Goal: Entertainment & Leisure: Consume media (video, audio)

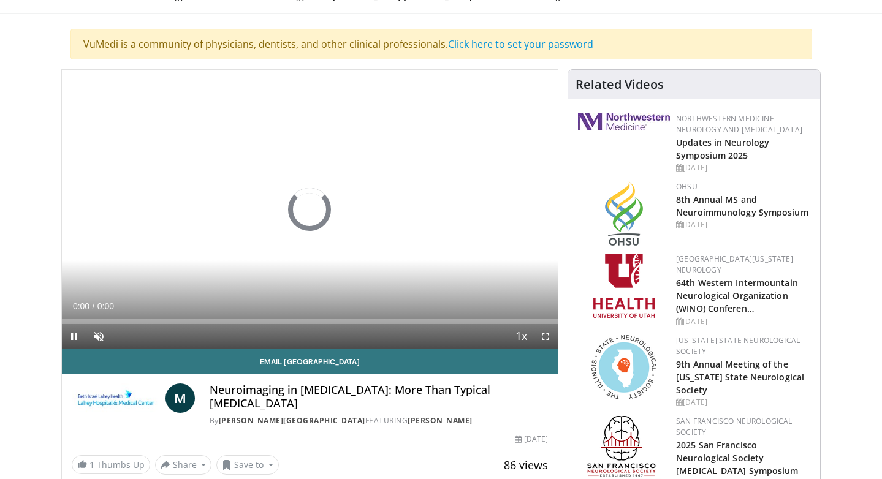
scroll to position [99, 0]
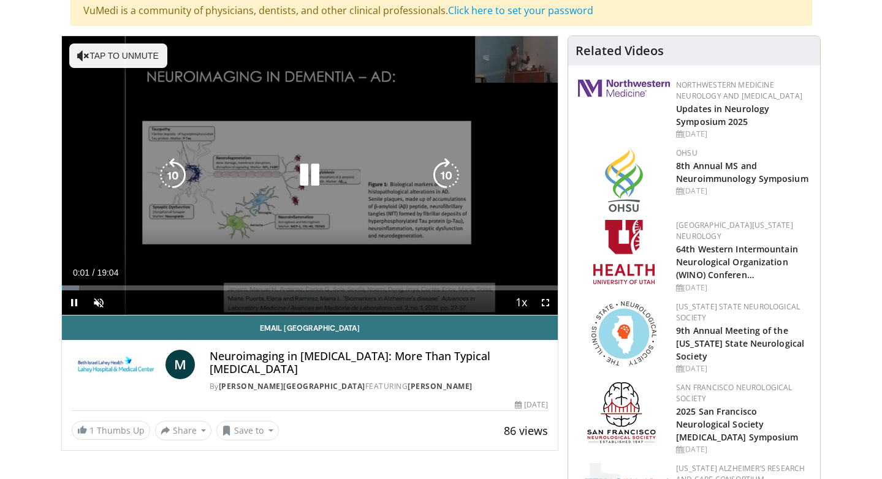
click at [144, 48] on button "Tap to unmute" at bounding box center [118, 56] width 98 height 25
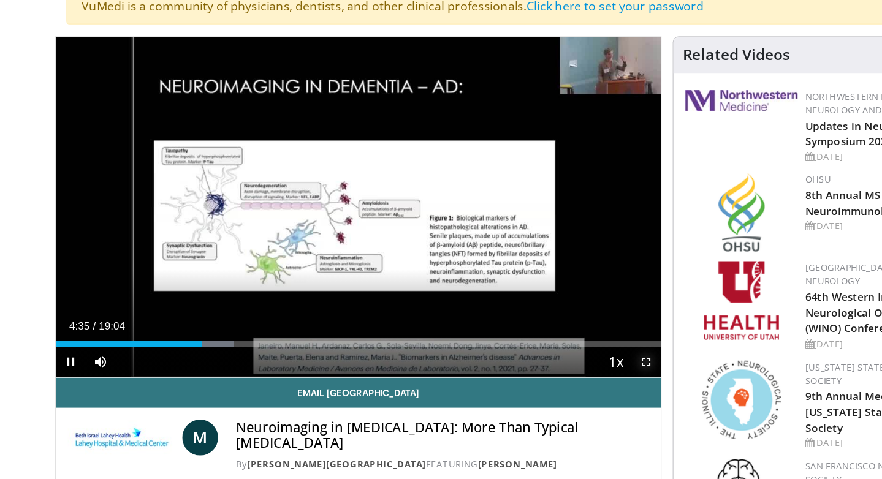
click at [548, 300] on span "Video Player" at bounding box center [545, 302] width 25 height 25
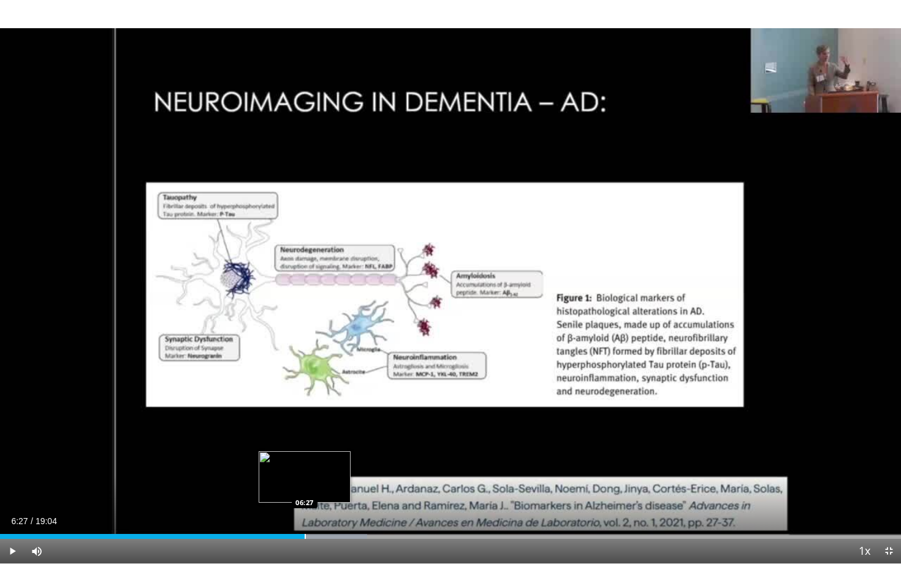
click at [305, 479] on div "Progress Bar" at bounding box center [305, 536] width 1 height 5
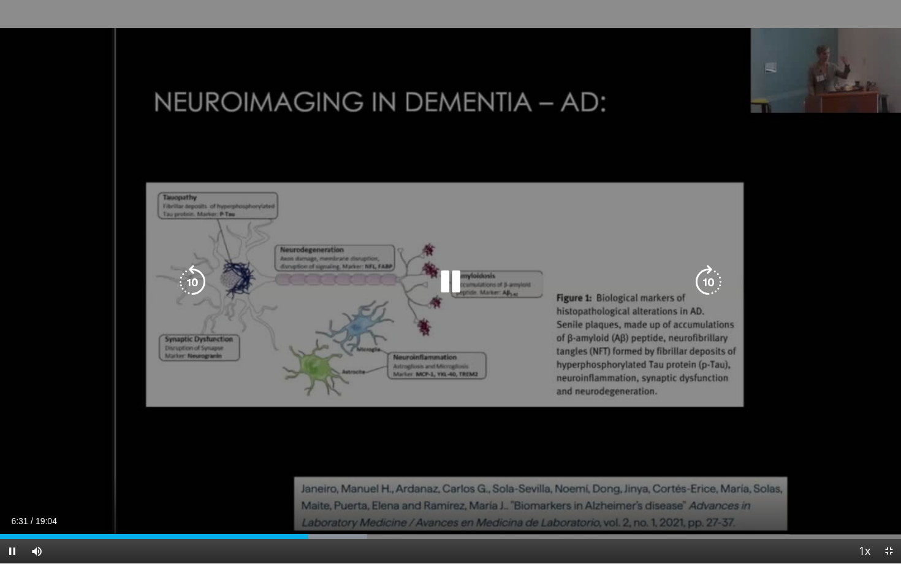
click at [13, 479] on video-js "**********" at bounding box center [450, 282] width 901 height 564
click at [449, 278] on icon "Video Player" at bounding box center [450, 282] width 34 height 34
click at [449, 279] on icon "Video Player" at bounding box center [450, 282] width 34 height 34
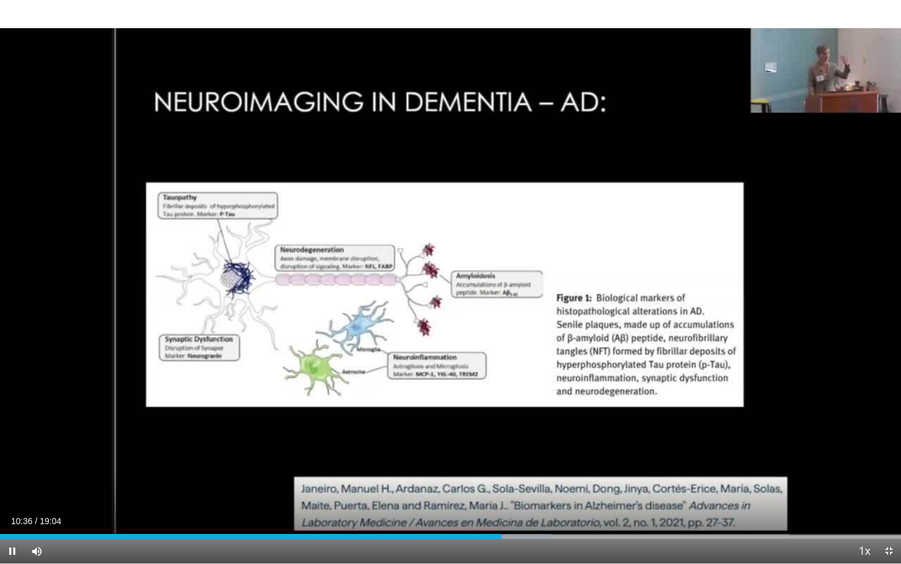
click at [881, 295] on div "10 seconds Tap to unmute" at bounding box center [450, 281] width 901 height 563
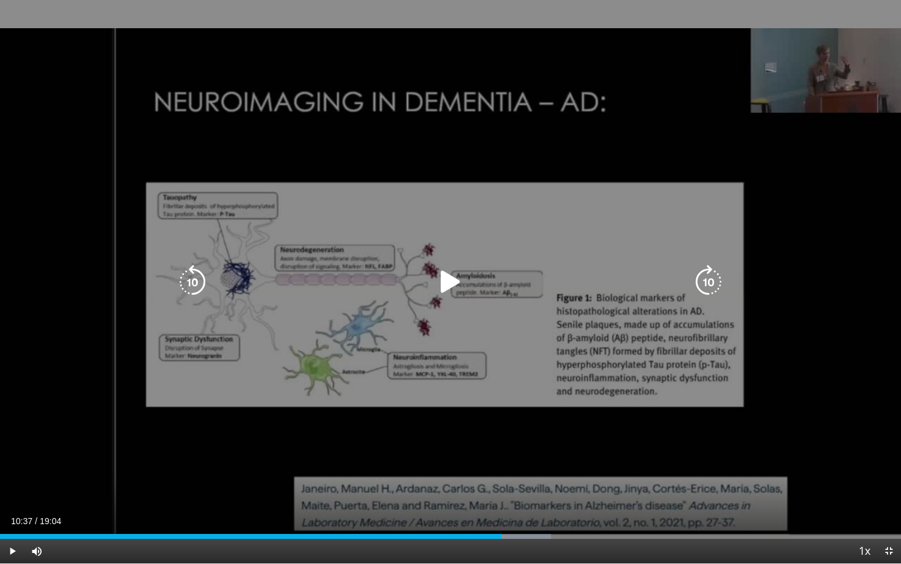
click at [881, 290] on div "10 seconds Tap to unmute" at bounding box center [450, 281] width 901 height 563
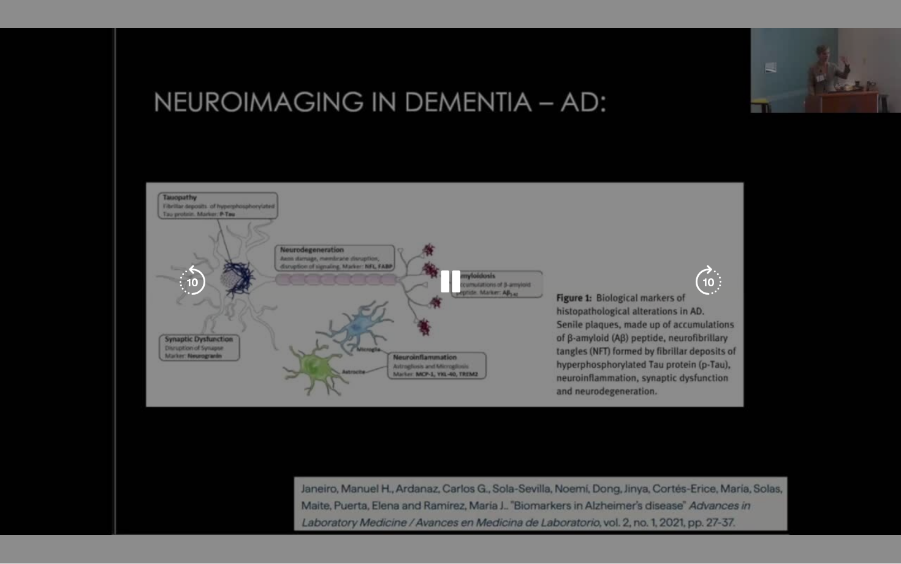
click at [881, 268] on div "10 seconds Tap to unmute" at bounding box center [450, 281] width 901 height 563
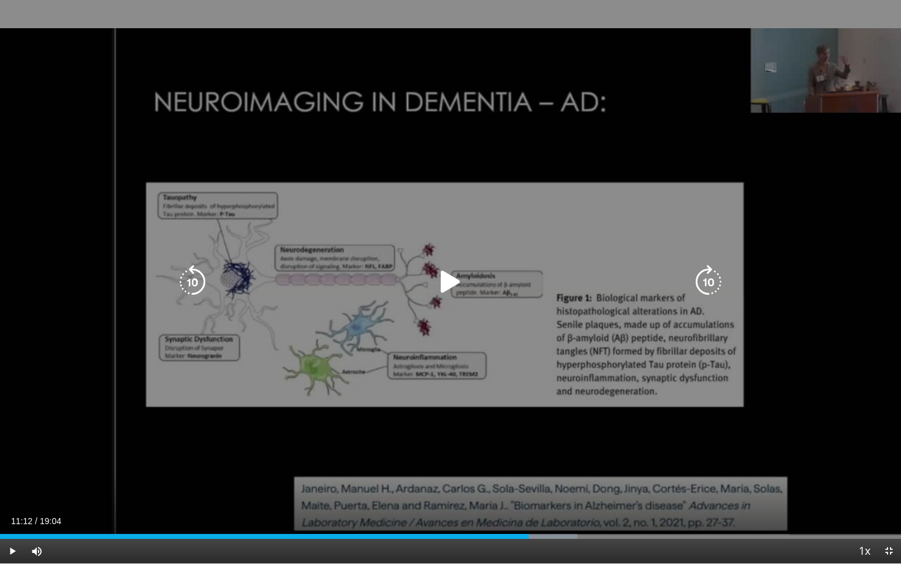
click at [881, 268] on div "10 seconds Tap to unmute" at bounding box center [450, 281] width 901 height 563
click at [881, 337] on div "10 seconds Tap to unmute" at bounding box center [450, 281] width 901 height 563
click at [881, 332] on div "10 seconds Tap to unmute" at bounding box center [450, 281] width 901 height 563
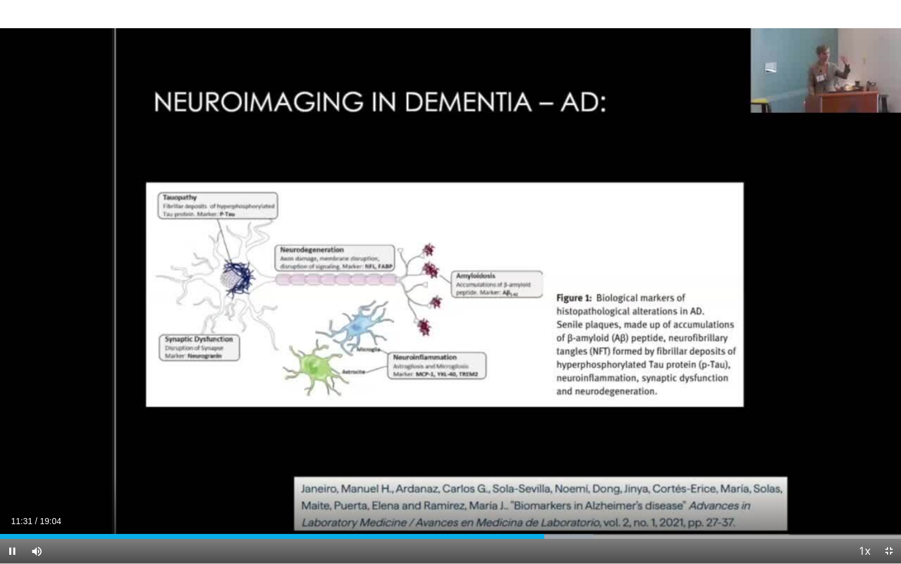
click at [881, 332] on div "10 seconds Tap to unmute" at bounding box center [450, 281] width 901 height 563
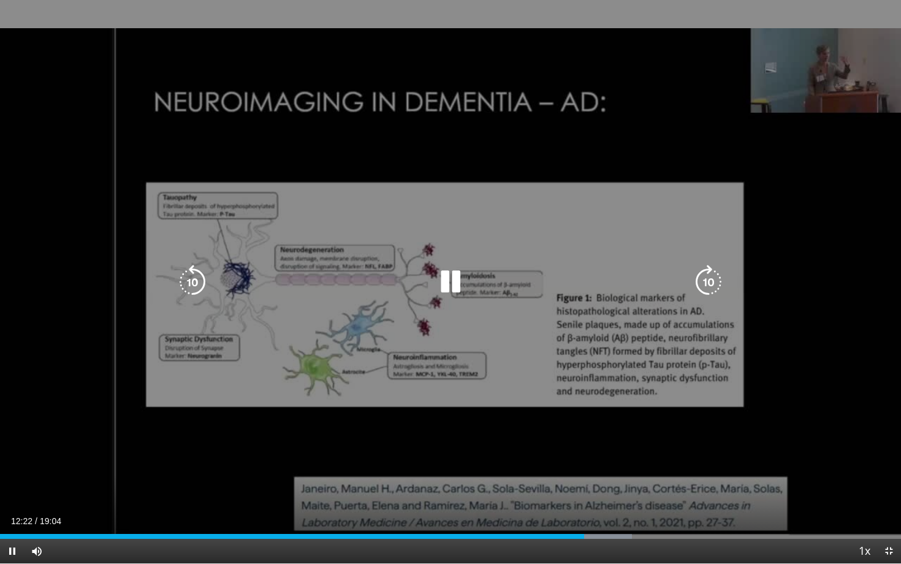
click at [449, 273] on icon "Video Player" at bounding box center [450, 282] width 34 height 34
click at [502, 142] on div "10 seconds Tap to unmute" at bounding box center [450, 281] width 901 height 563
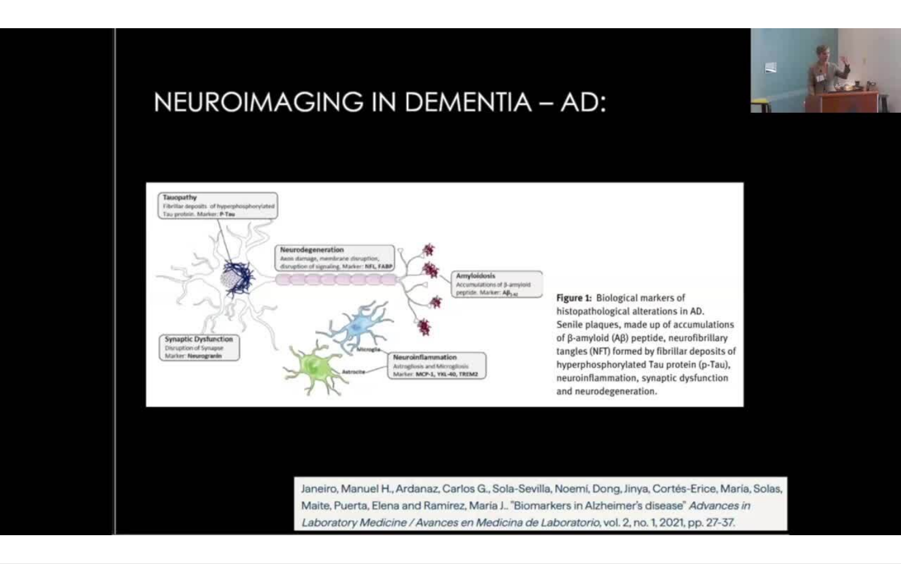
click at [501, 142] on div "10 seconds Tap to unmute" at bounding box center [450, 281] width 901 height 563
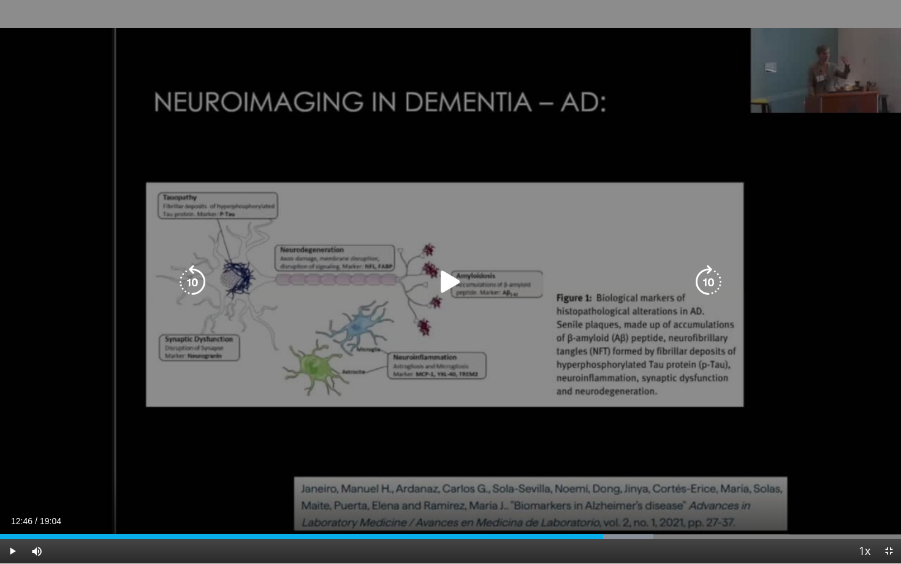
click at [501, 142] on div "10 seconds Tap to unmute" at bounding box center [450, 281] width 901 height 563
click at [460, 279] on icon "Video Player" at bounding box center [450, 282] width 34 height 34
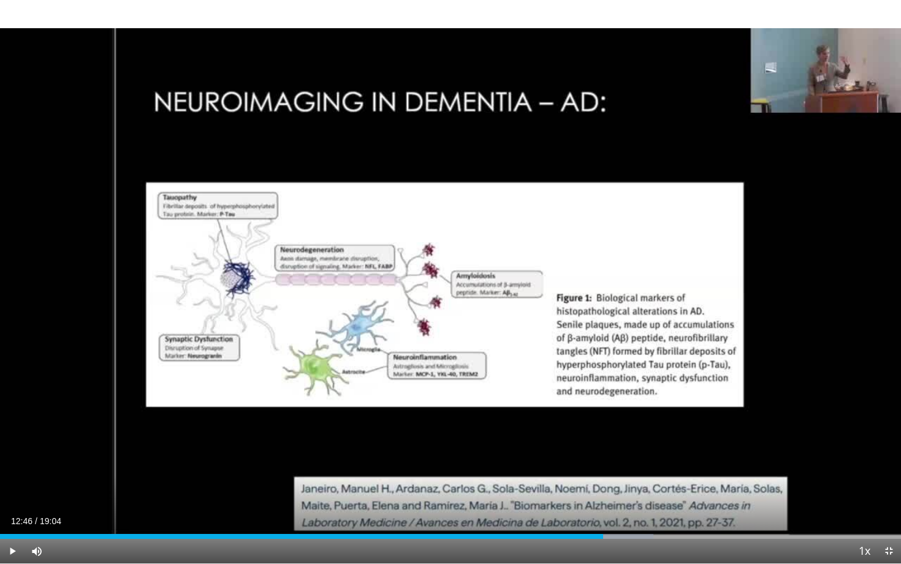
click at [419, 411] on div "10 seconds Tap to unmute" at bounding box center [450, 281] width 901 height 563
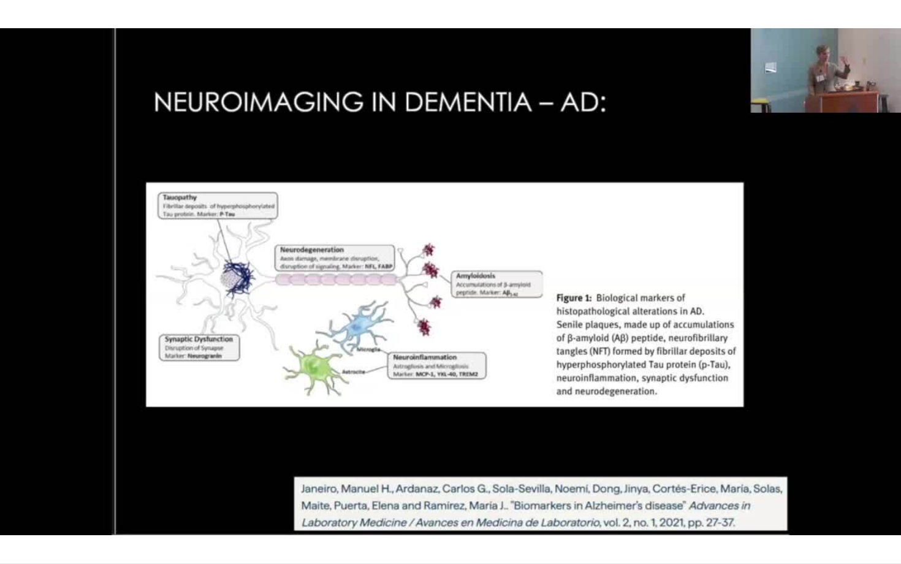
click at [419, 411] on div "10 seconds Tap to unmute" at bounding box center [450, 281] width 901 height 563
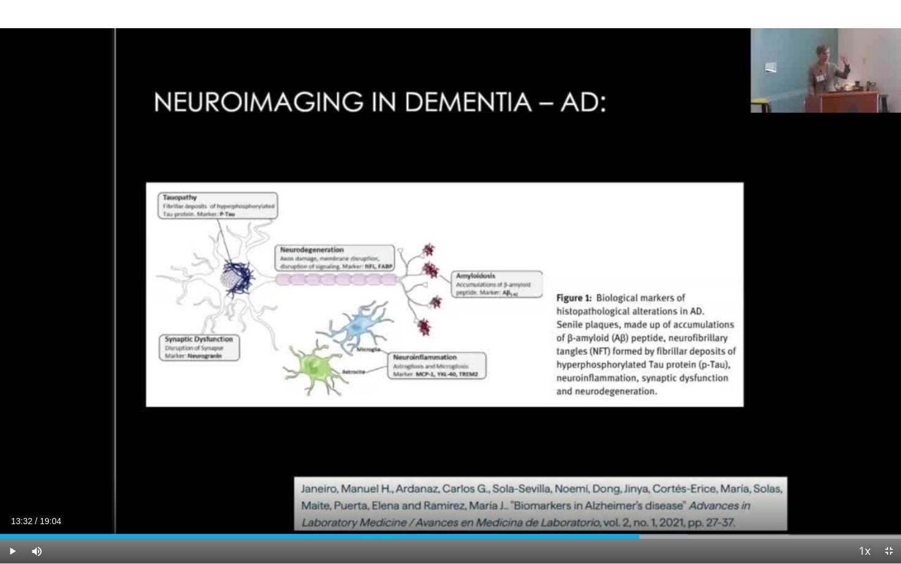
click at [501, 441] on div "10 seconds Tap to unmute" at bounding box center [450, 281] width 901 height 563
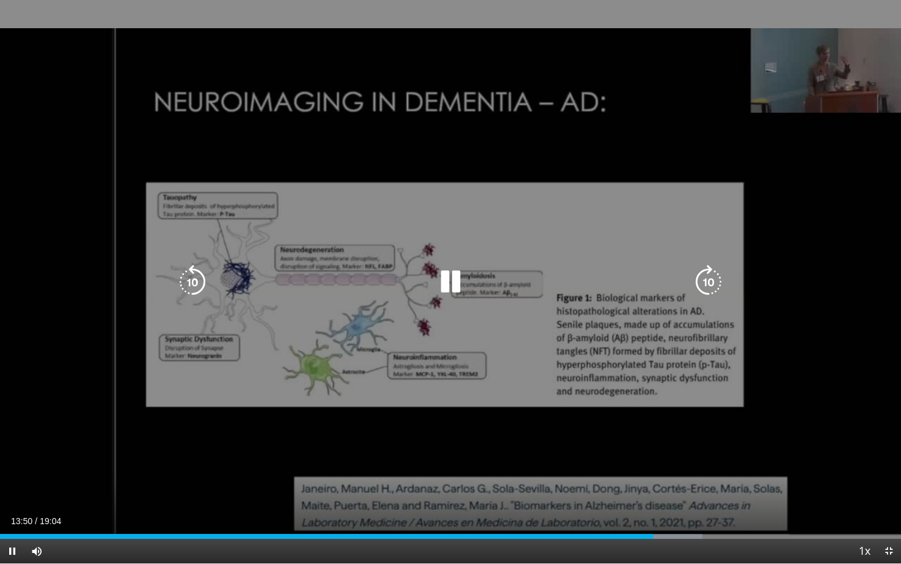
click at [512, 320] on div "10 seconds Tap to unmute" at bounding box center [450, 281] width 901 height 563
click at [449, 285] on icon "Video Player" at bounding box center [450, 282] width 34 height 34
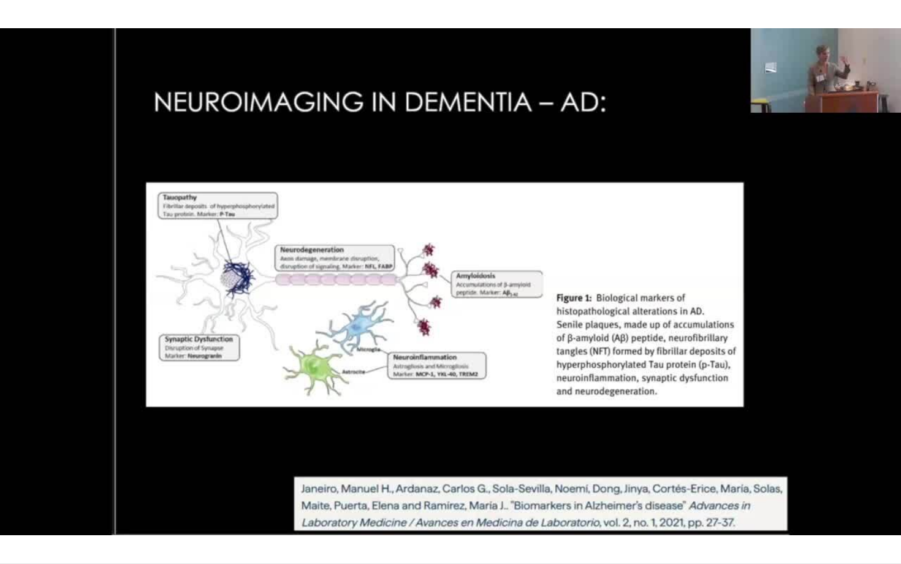
click at [773, 232] on div "10 seconds Tap to unmute" at bounding box center [450, 281] width 901 height 563
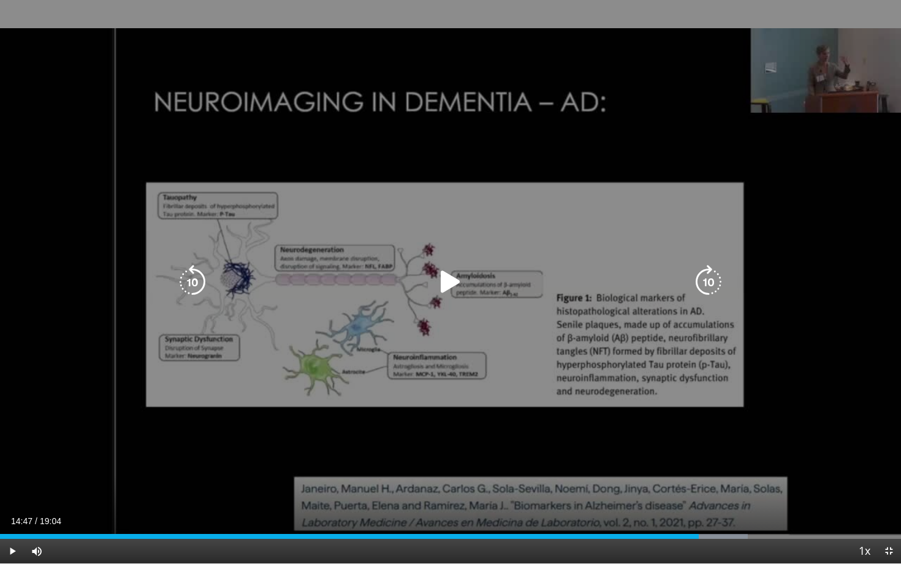
click at [773, 232] on div "10 seconds Tap to unmute" at bounding box center [450, 281] width 901 height 563
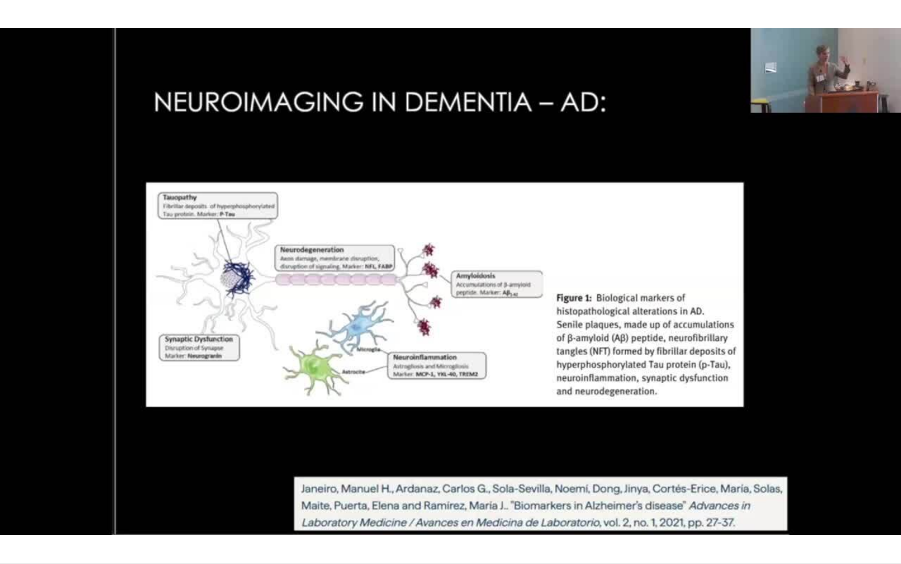
click at [881, 479] on div "10 seconds Tap to unmute" at bounding box center [450, 281] width 901 height 563
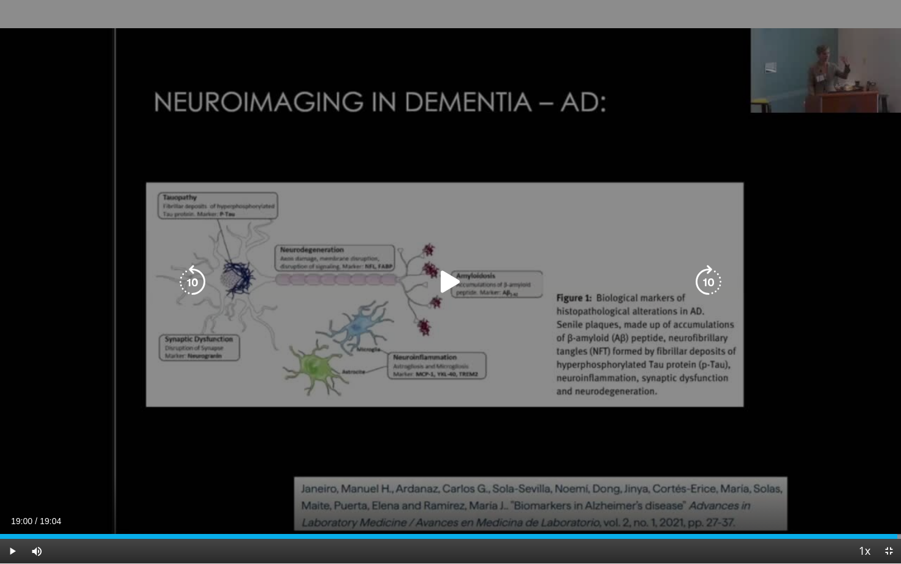
click at [450, 284] on icon "Video Player" at bounding box center [450, 282] width 34 height 34
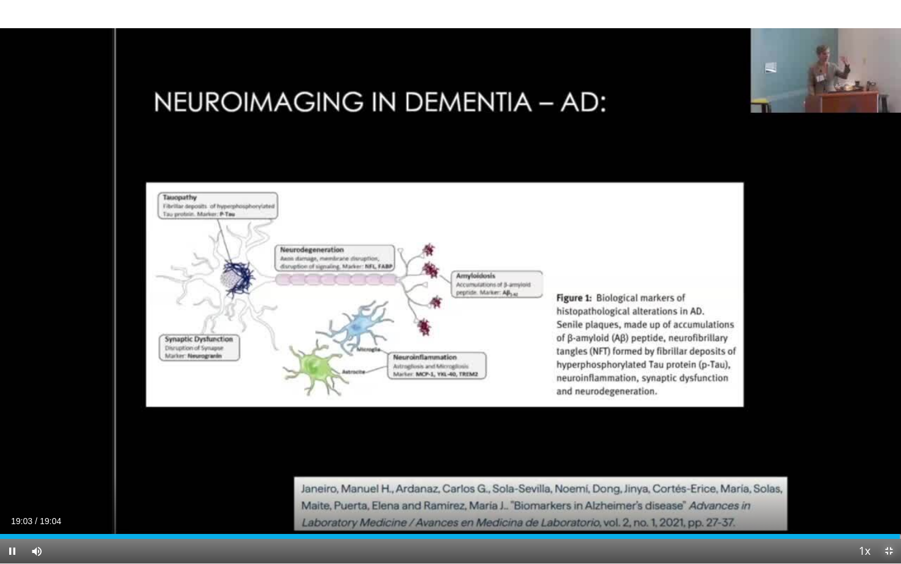
click at [881, 479] on span "Video Player" at bounding box center [888, 551] width 25 height 25
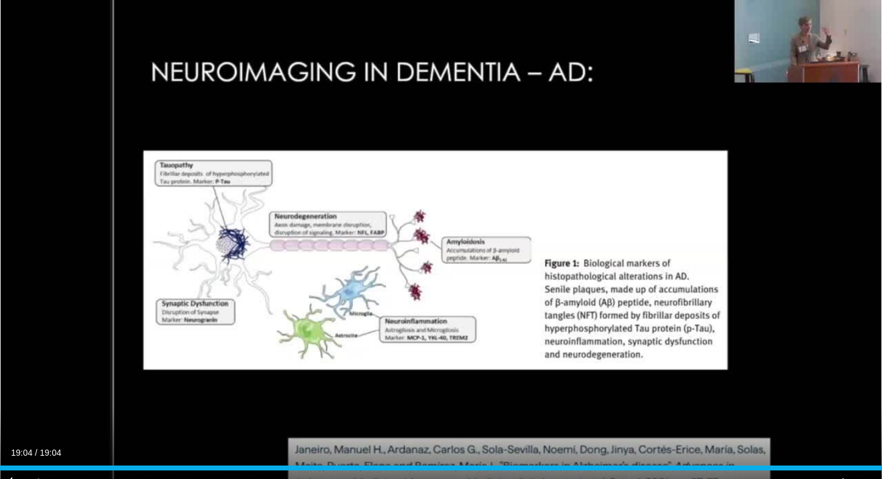
scroll to position [291, 0]
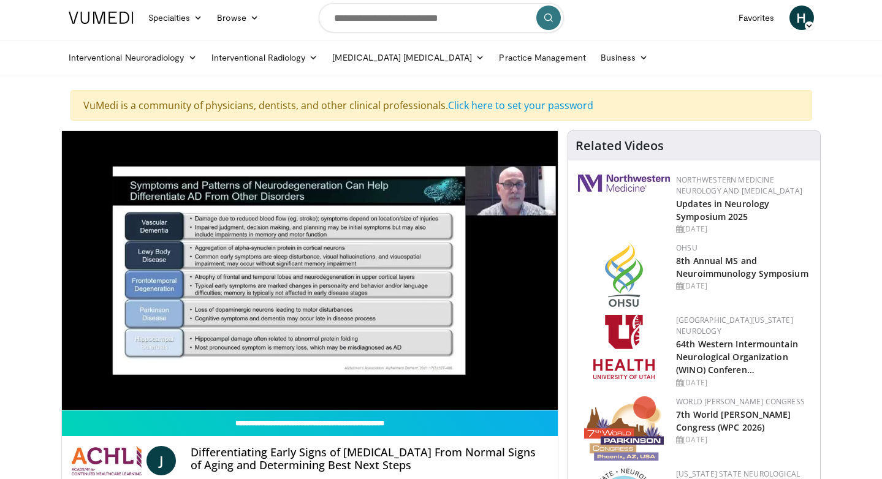
scroll to position [7, 0]
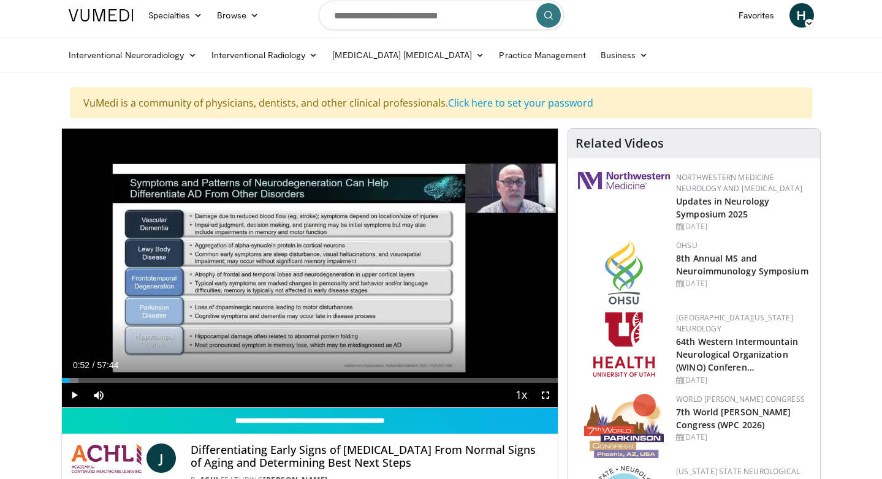
click at [158, 361] on div "Current Time 0:52 / Duration 57:44" at bounding box center [310, 365] width 496 height 11
click at [75, 393] on span "Video Player" at bounding box center [74, 395] width 25 height 25
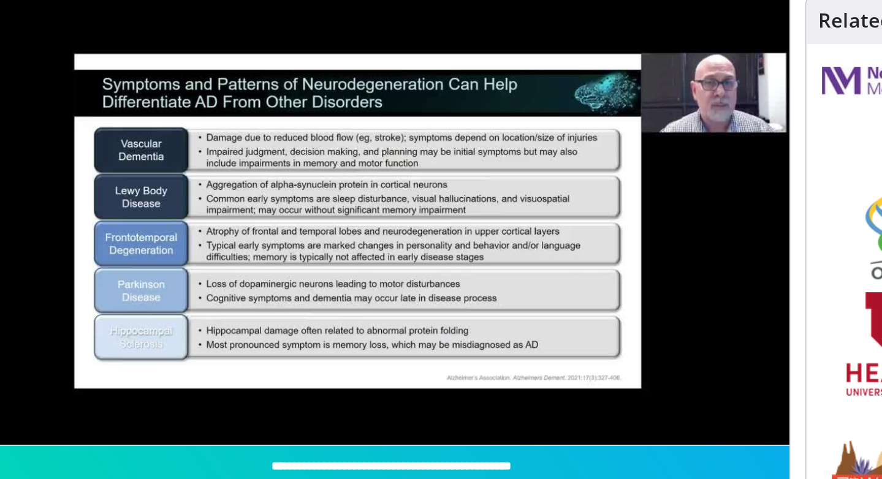
scroll to position [137, 0]
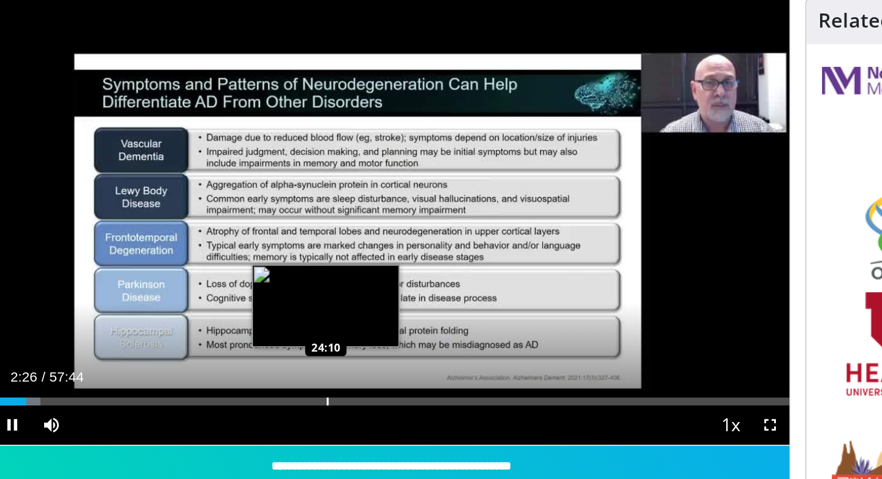
click at [269, 247] on video-js "**********" at bounding box center [310, 137] width 496 height 279
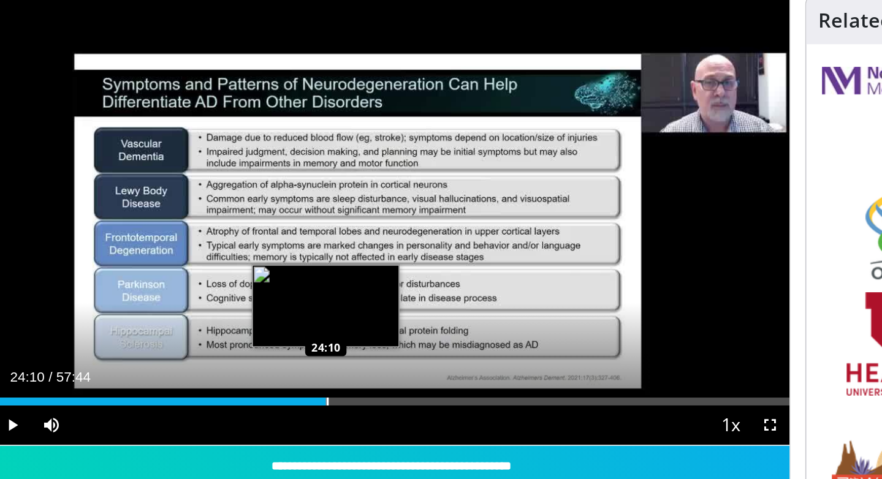
click at [269, 244] on div "Loaded : 42.14% 24:10 24:10" at bounding box center [310, 247] width 496 height 12
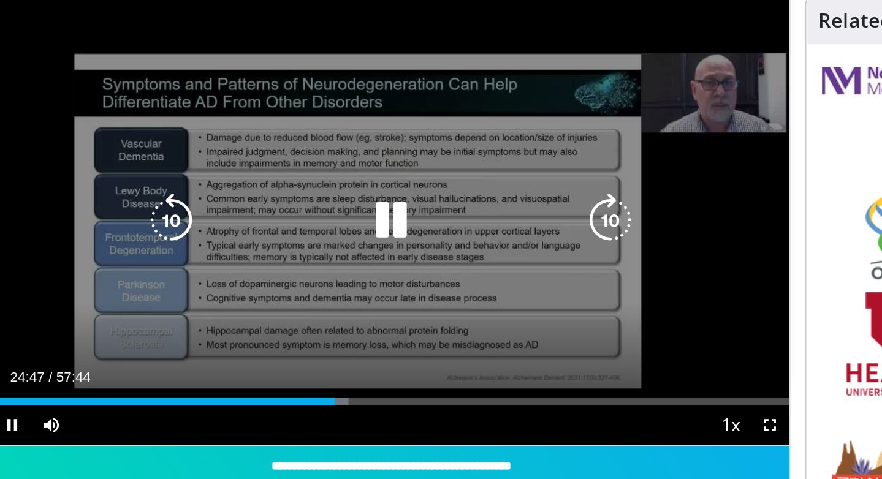
click at [444, 141] on icon "Video Player" at bounding box center [446, 137] width 34 height 34
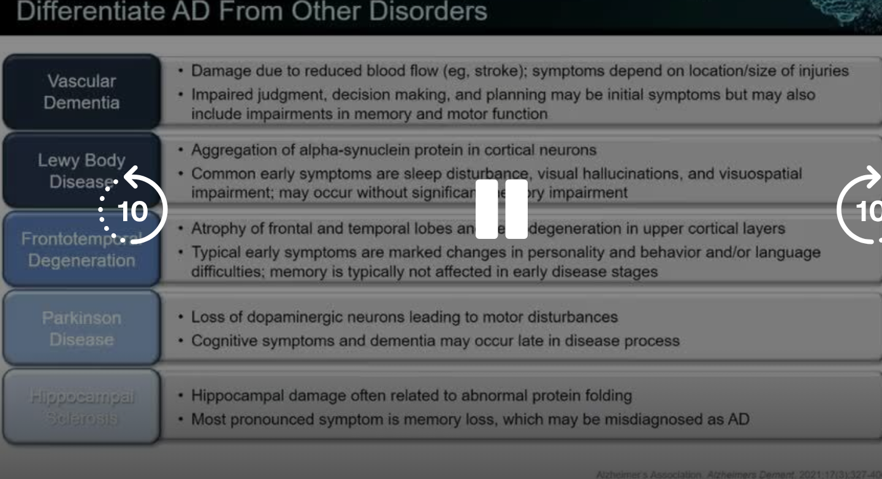
click at [174, 139] on icon "Video Player" at bounding box center [173, 137] width 34 height 34
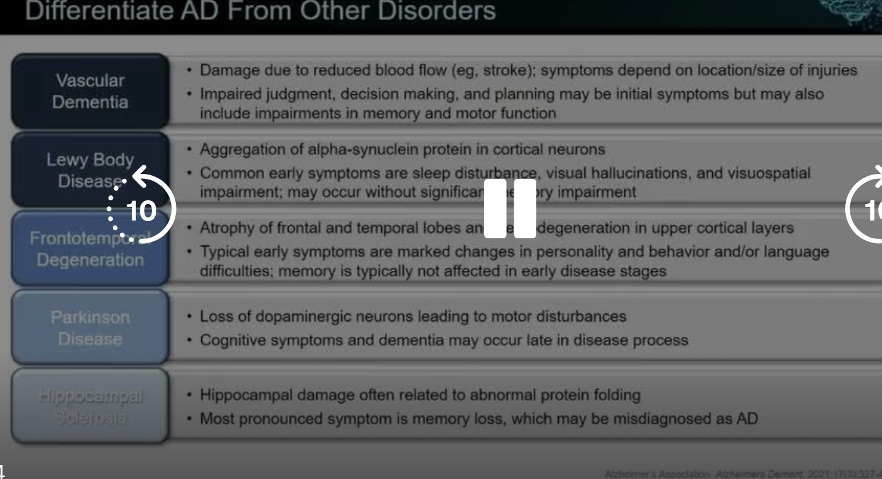
click at [439, 145] on icon "Video Player" at bounding box center [446, 137] width 34 height 34
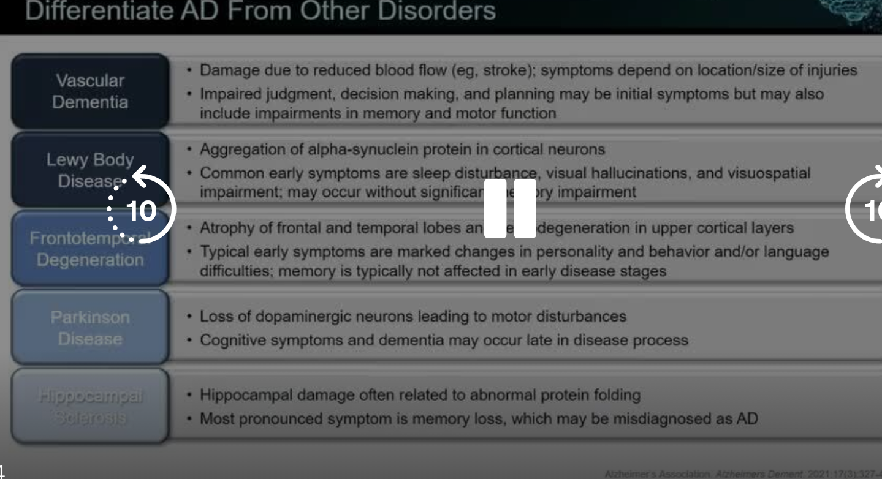
click at [440, 134] on icon "Video Player" at bounding box center [446, 137] width 34 height 34
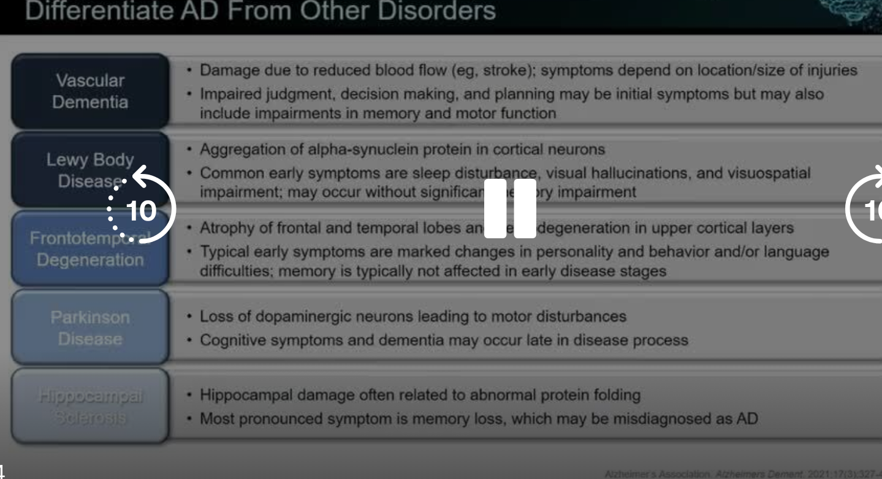
click at [440, 134] on icon "Video Player" at bounding box center [446, 137] width 34 height 34
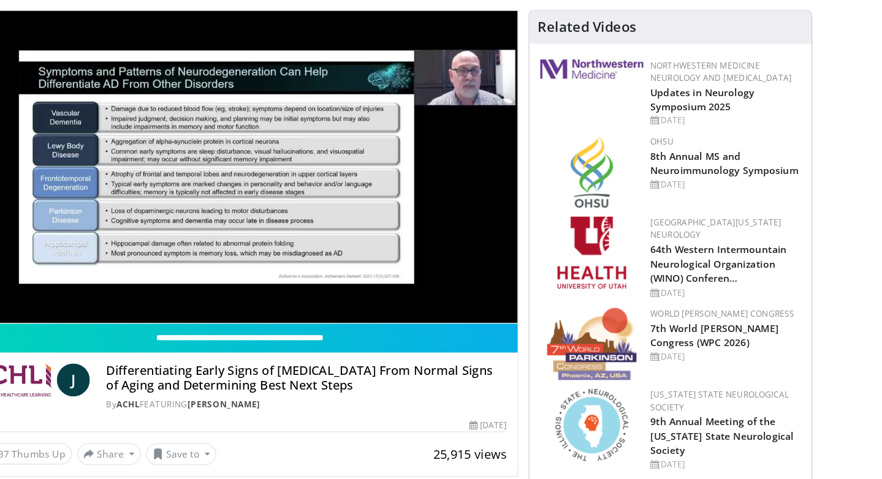
scroll to position [104, 0]
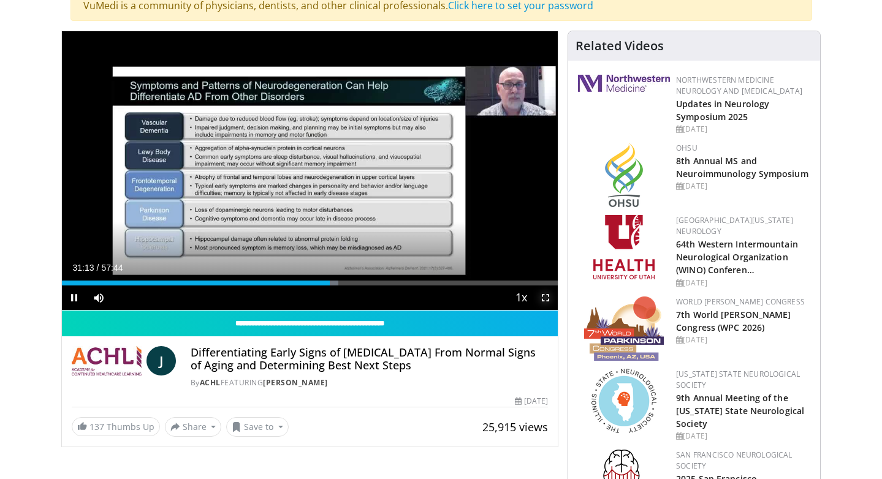
click at [551, 297] on span "Video Player" at bounding box center [545, 298] width 25 height 25
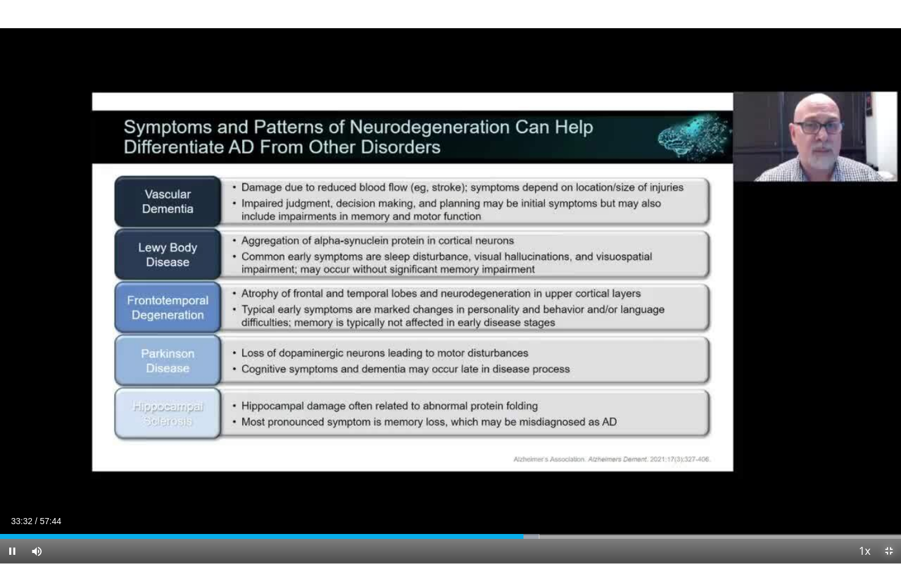
click at [881, 479] on span "Video Player" at bounding box center [888, 551] width 25 height 25
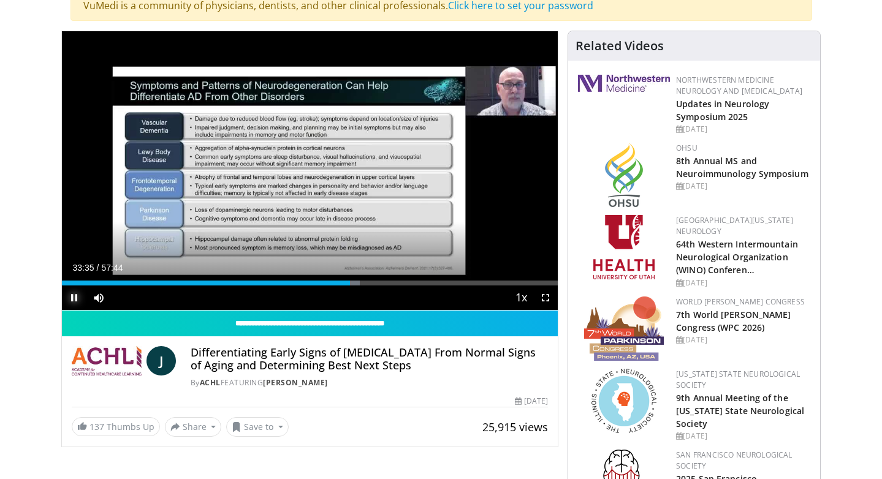
click at [75, 301] on span "Video Player" at bounding box center [74, 298] width 25 height 25
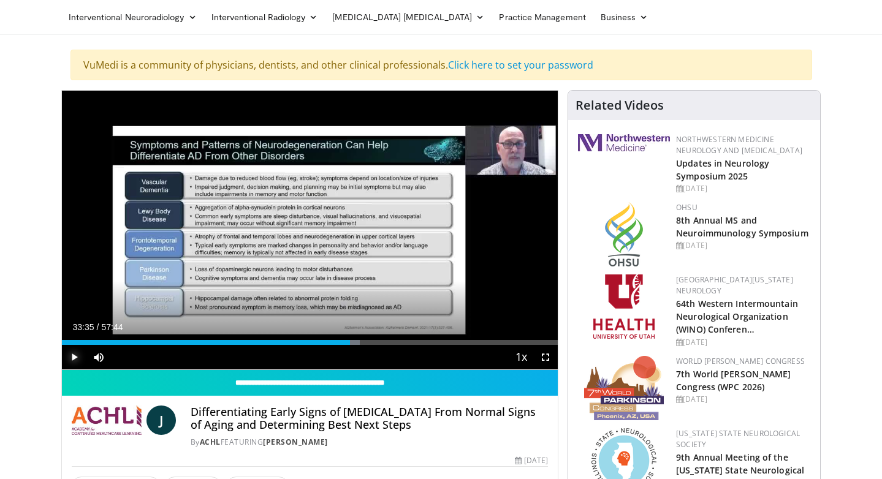
scroll to position [0, 0]
